Goal: Find specific page/section: Find specific page/section

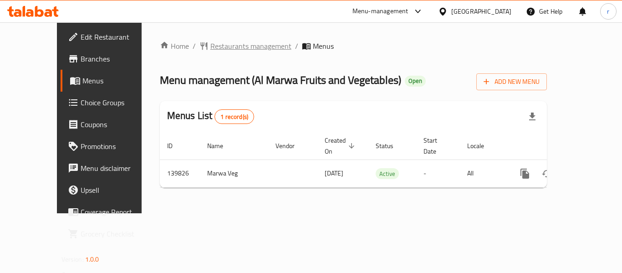
click at [210, 45] on span "Restaurants management" at bounding box center [250, 46] width 81 height 11
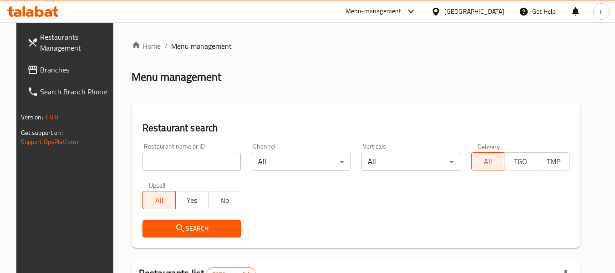
click at [169, 161] on div at bounding box center [307, 136] width 615 height 273
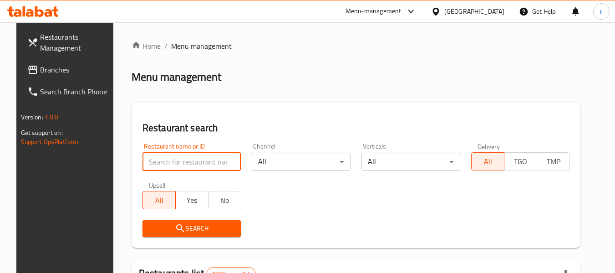
click at [169, 161] on input "search" at bounding box center [191, 161] width 99 height 18
paste input "611873"
type input "611873"
click button "Search" at bounding box center [191, 228] width 99 height 17
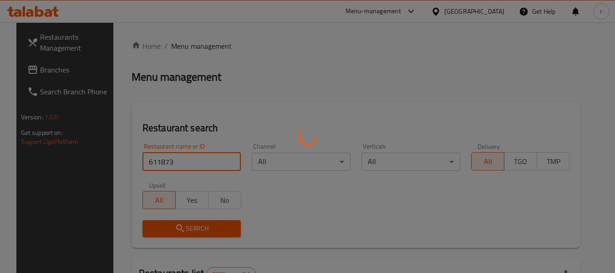
click button "Search" at bounding box center [191, 228] width 99 height 17
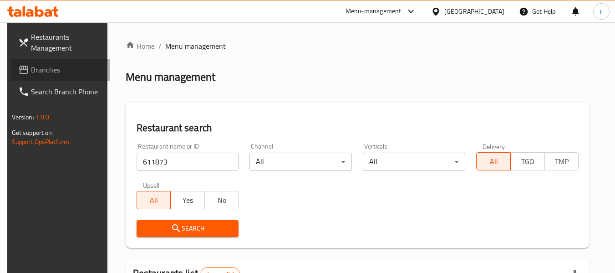
click at [31, 69] on span "Branches" at bounding box center [67, 69] width 72 height 11
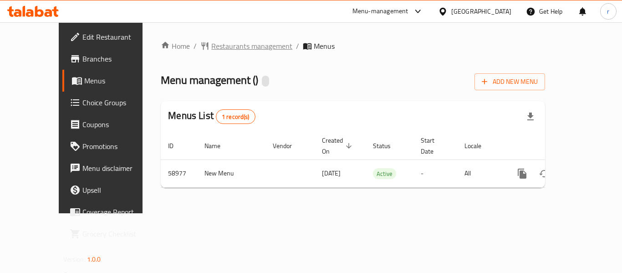
click at [211, 48] on span "Restaurants management" at bounding box center [251, 46] width 81 height 11
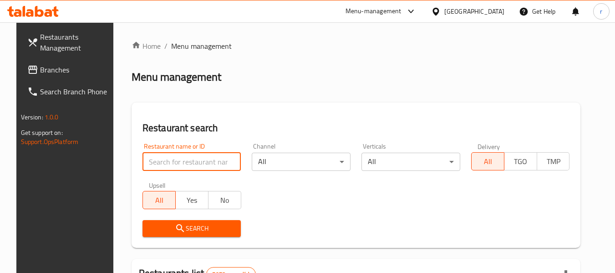
click at [169, 159] on input "search" at bounding box center [191, 161] width 99 height 18
paste input "28583"
type input "28583"
click button "Search" at bounding box center [191, 228] width 99 height 17
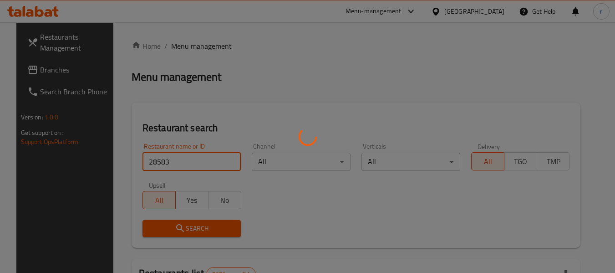
click button "Search" at bounding box center [191, 228] width 99 height 17
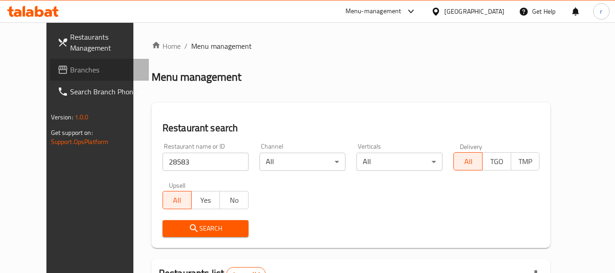
click at [70, 71] on span "Branches" at bounding box center [106, 69] width 72 height 11
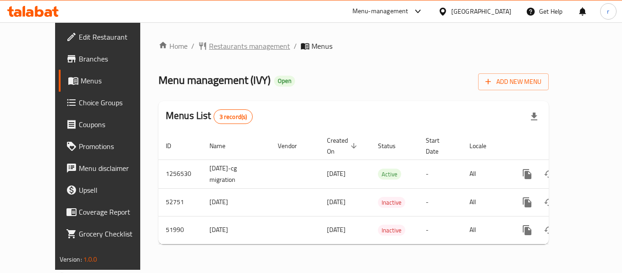
click at [209, 48] on span "Restaurants management" at bounding box center [249, 46] width 81 height 11
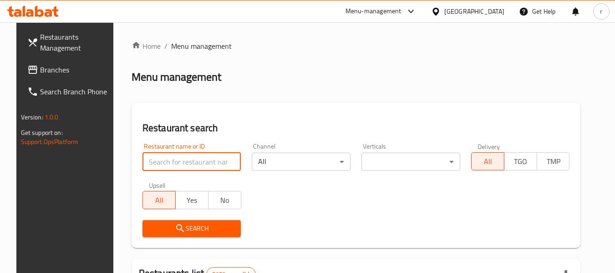
click at [147, 161] on input "search" at bounding box center [191, 161] width 99 height 18
paste input "25893"
type input "25893"
click button "Search" at bounding box center [191, 228] width 99 height 17
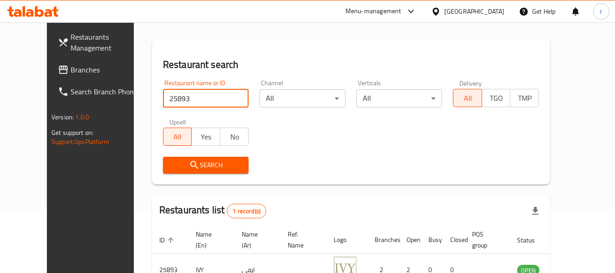
scroll to position [126, 0]
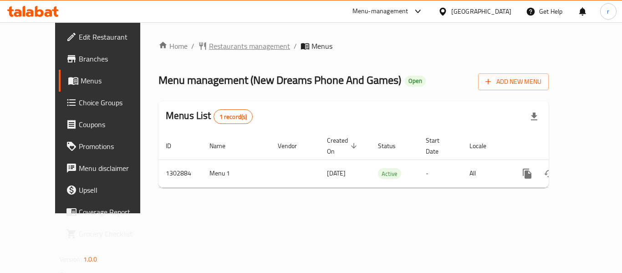
click at [209, 44] on span "Restaurants management" at bounding box center [249, 46] width 81 height 11
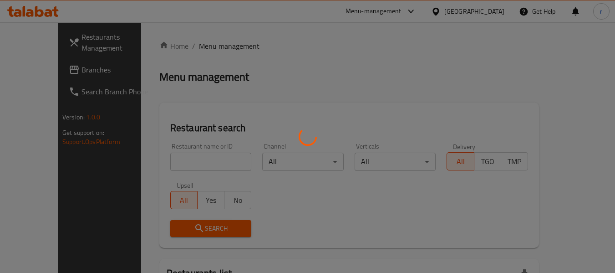
click at [162, 165] on div at bounding box center [307, 136] width 615 height 273
click at [160, 163] on div at bounding box center [307, 136] width 615 height 273
click at [149, 158] on div at bounding box center [307, 136] width 615 height 273
click at [152, 158] on div at bounding box center [307, 136] width 615 height 273
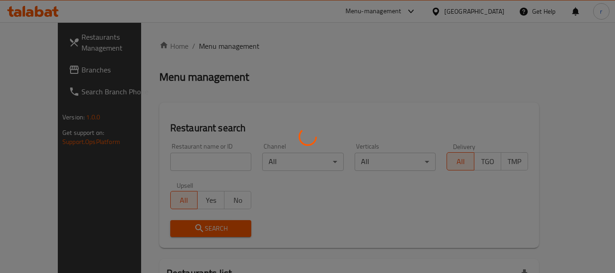
click at [152, 158] on div at bounding box center [307, 136] width 615 height 273
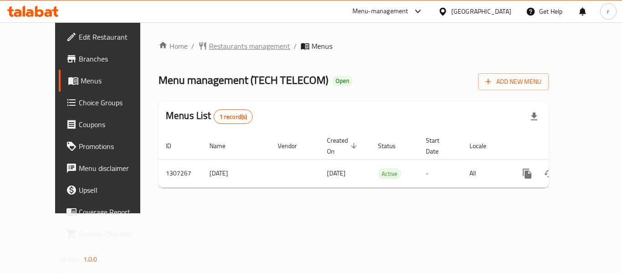
click at [209, 42] on span "Restaurants management" at bounding box center [249, 46] width 81 height 11
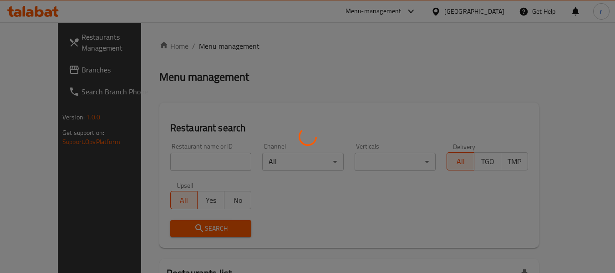
click at [167, 164] on div at bounding box center [307, 136] width 615 height 273
click at [163, 160] on div at bounding box center [307, 136] width 615 height 273
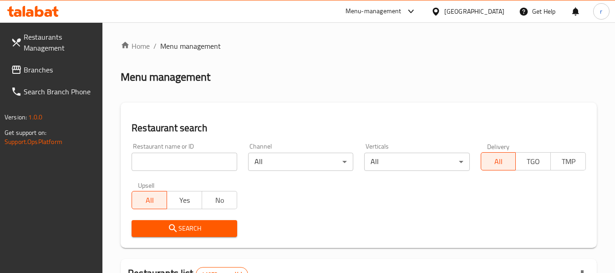
click at [166, 162] on input "search" at bounding box center [184, 161] width 105 height 18
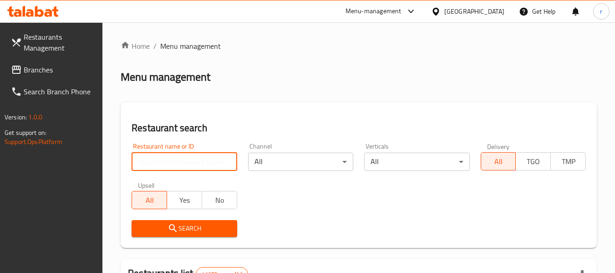
paste input "704303"
type input "704303"
click button "Search" at bounding box center [184, 228] width 105 height 17
